Goal: Information Seeking & Learning: Learn about a topic

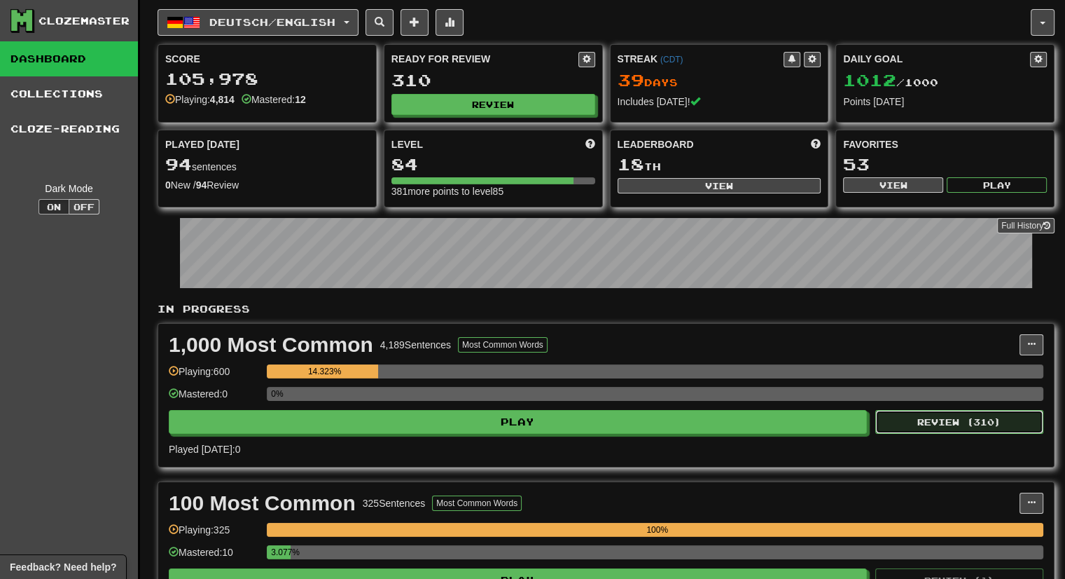
click at [964, 424] on button "Review ( 310 )" at bounding box center [959, 422] width 168 height 24
select select "***"
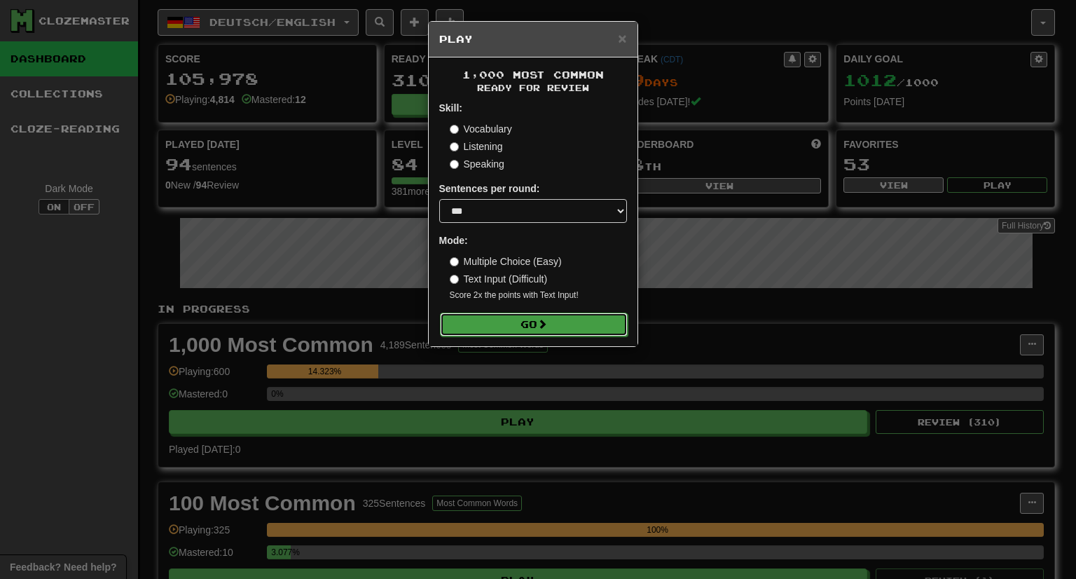
click at [575, 316] on button "Go" at bounding box center [534, 324] width 188 height 24
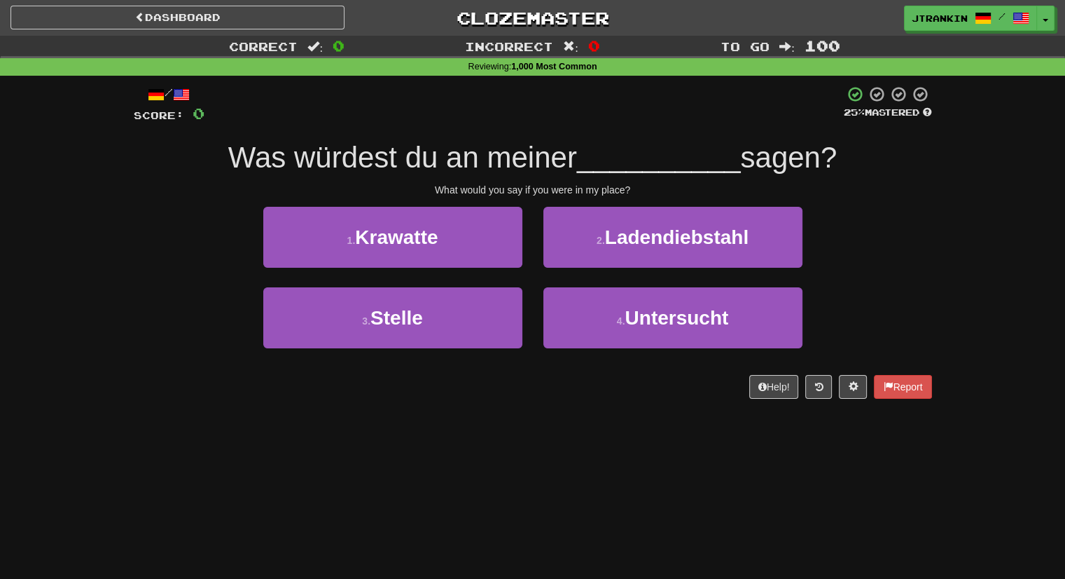
click at [1023, 247] on div "Correct : 0 Incorrect : 0 To go : 100 Reviewing : 1,000 Most Common / Score: 0 …" at bounding box center [532, 227] width 1065 height 382
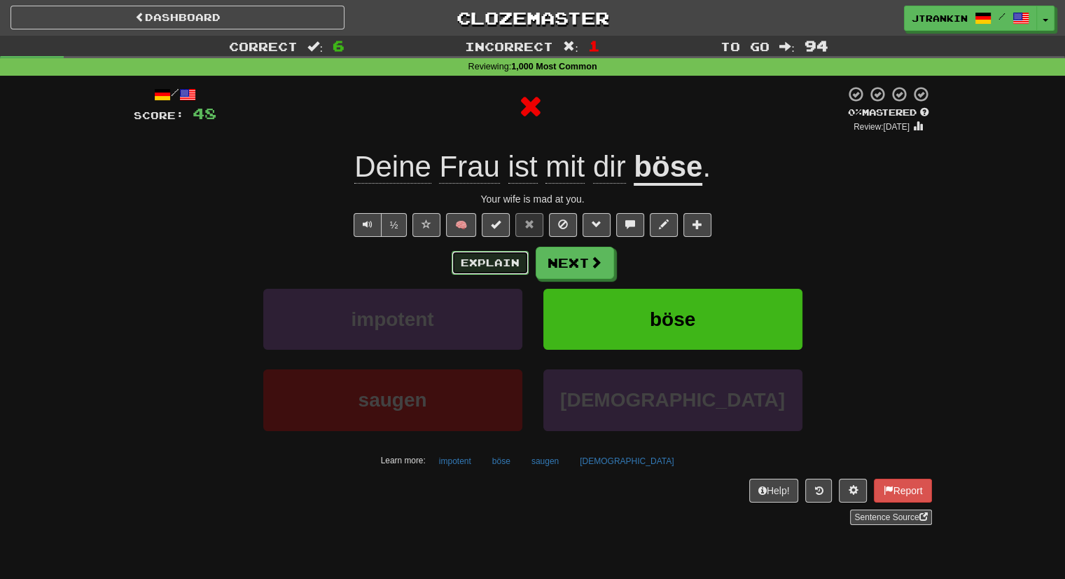
click at [511, 267] on button "Explain" at bounding box center [490, 263] width 77 height 24
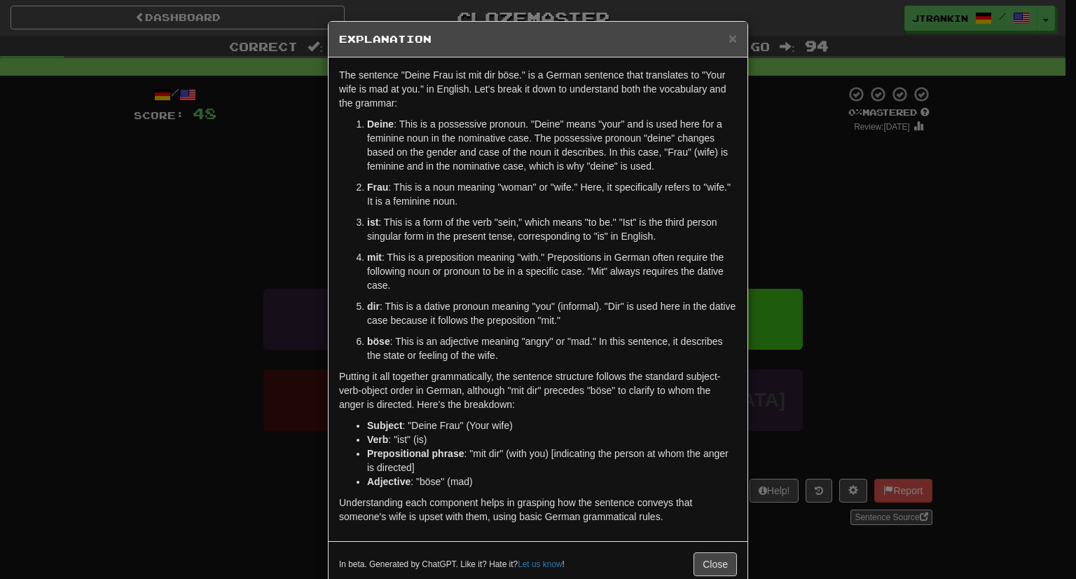
click at [789, 299] on div "× Explanation The sentence "Deine Frau ist mit dir böse." is a German sentence …" at bounding box center [538, 289] width 1076 height 579
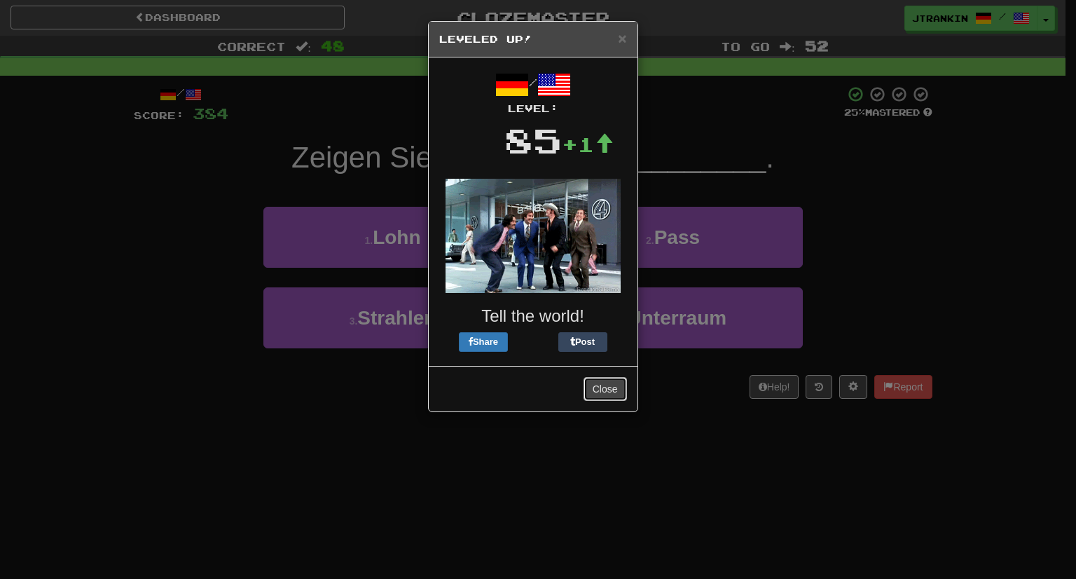
click at [603, 399] on button "Close" at bounding box center [604, 389] width 43 height 24
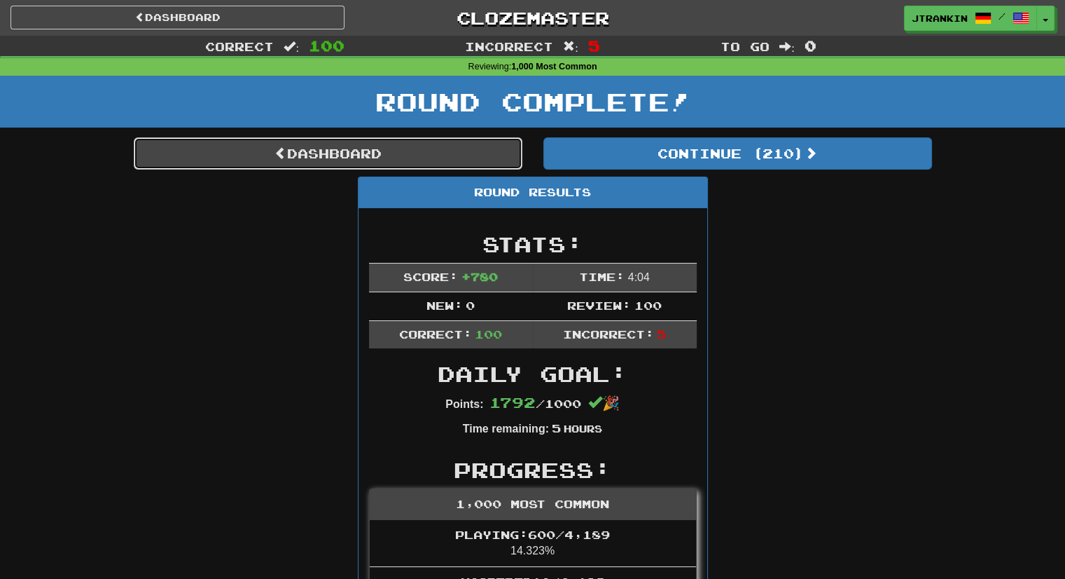
click at [463, 152] on link "Dashboard" at bounding box center [328, 153] width 389 height 32
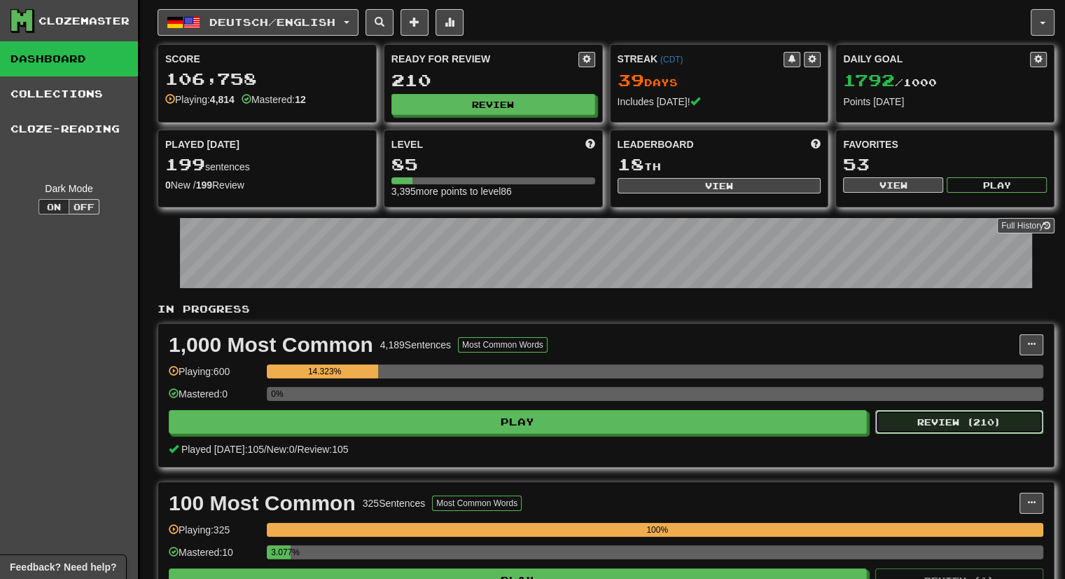
click at [922, 415] on button "Review ( 210 )" at bounding box center [959, 422] width 168 height 24
select select "***"
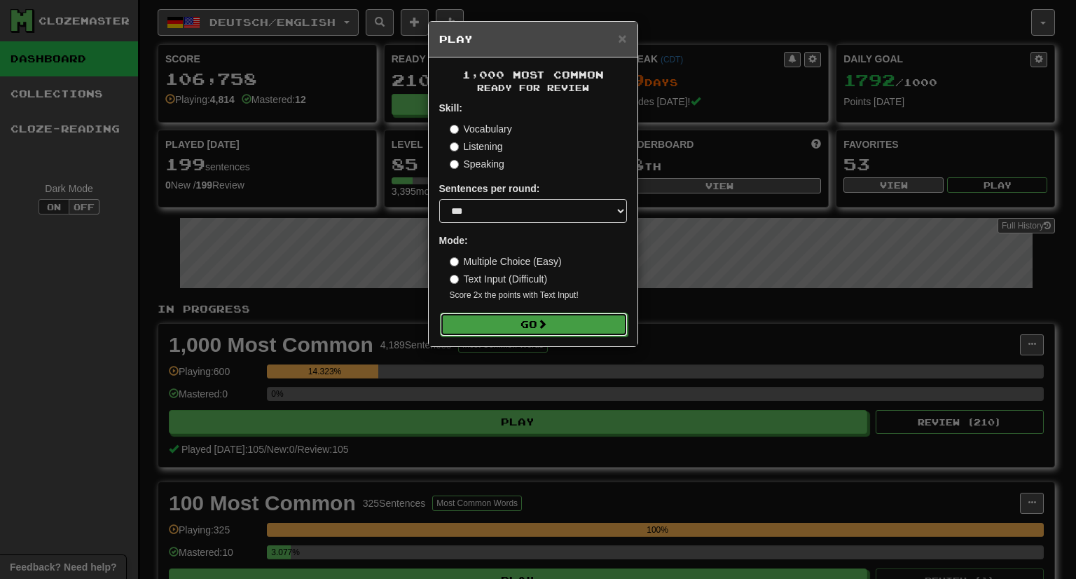
click at [602, 333] on button "Go" at bounding box center [534, 324] width 188 height 24
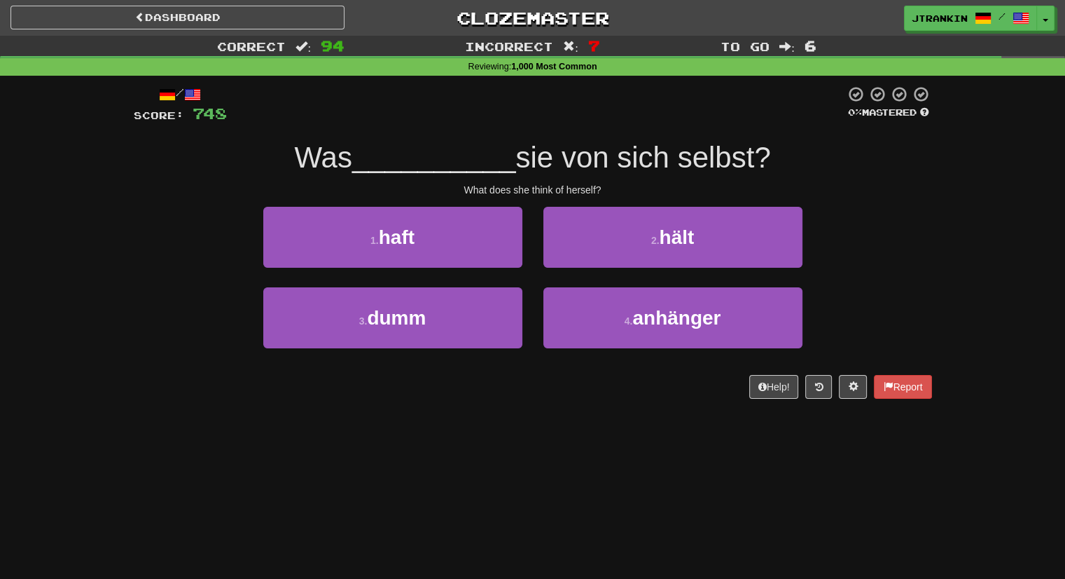
click at [976, 160] on div "Correct : 94 Incorrect : 7 To go : 6 Reviewing : 1,000 Most Common / Score: 748…" at bounding box center [532, 227] width 1065 height 382
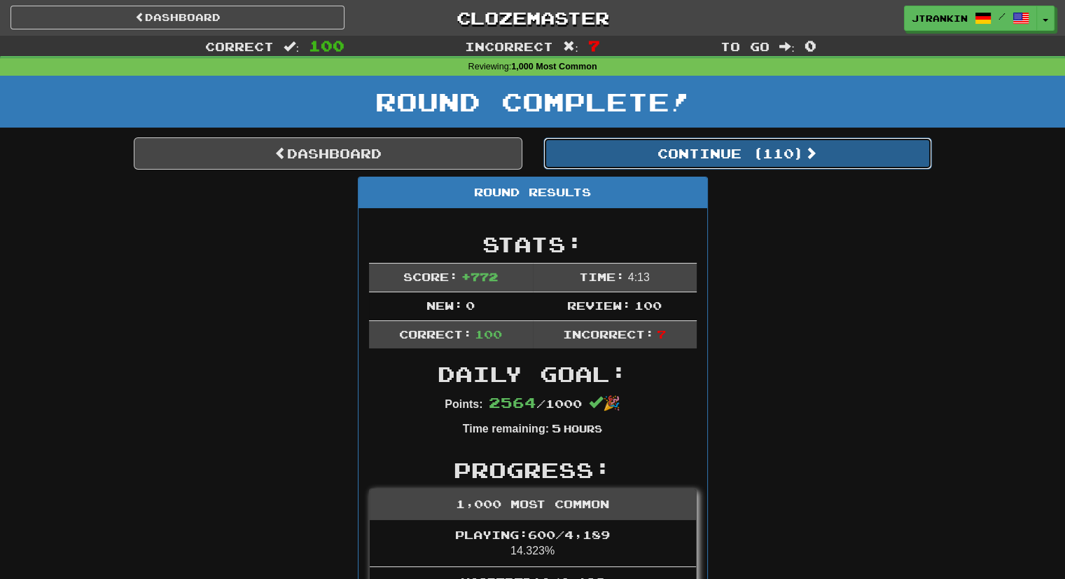
click at [905, 149] on button "Continue ( 110 )" at bounding box center [737, 153] width 389 height 32
